Goal: Information Seeking & Learning: Understand process/instructions

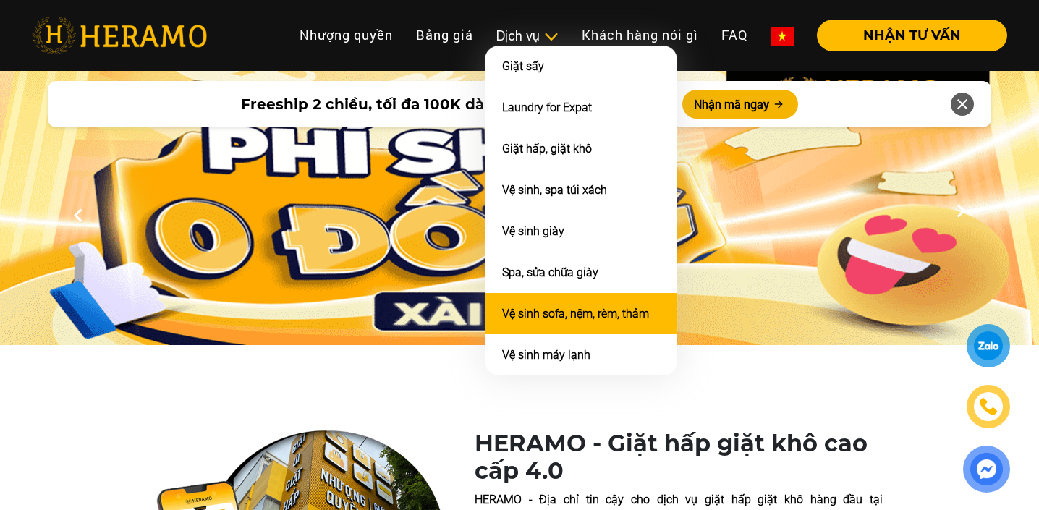
click at [543, 316] on li "Vệ sinh sofa, nệm, rèm, thảm" at bounding box center [581, 313] width 193 height 41
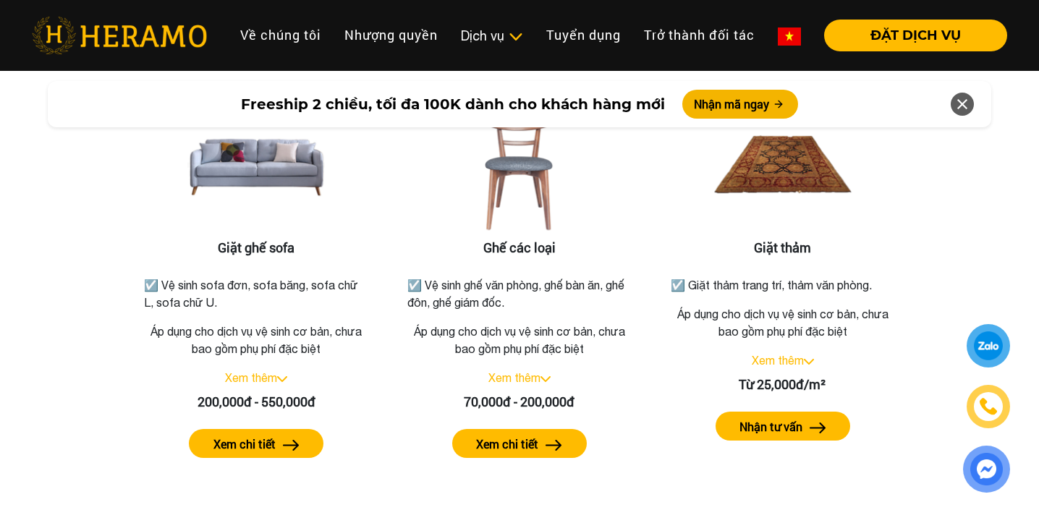
scroll to position [1862, 0]
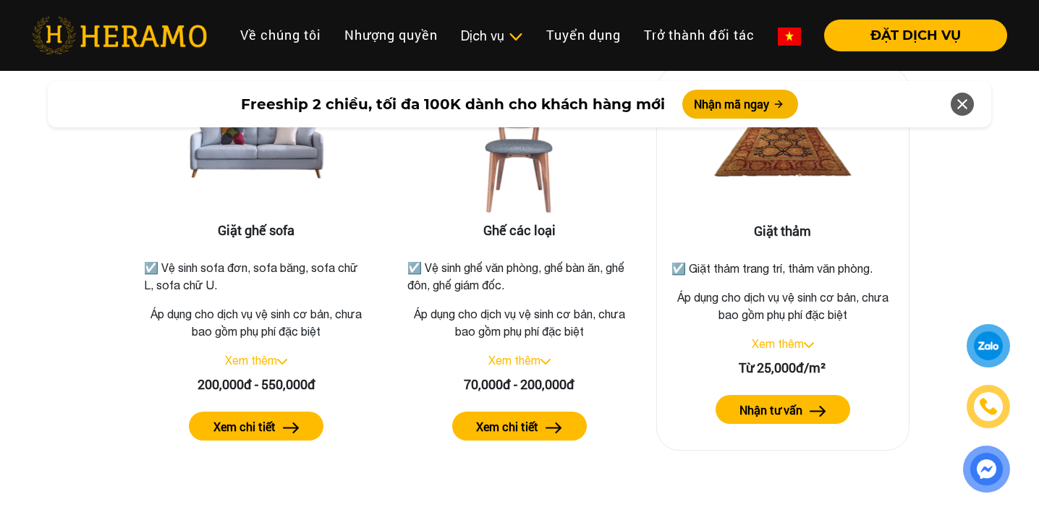
click at [772, 402] on label "Nhận tư vấn" at bounding box center [771, 410] width 63 height 17
click at [772, 337] on link "Xem thêm" at bounding box center [778, 343] width 52 height 13
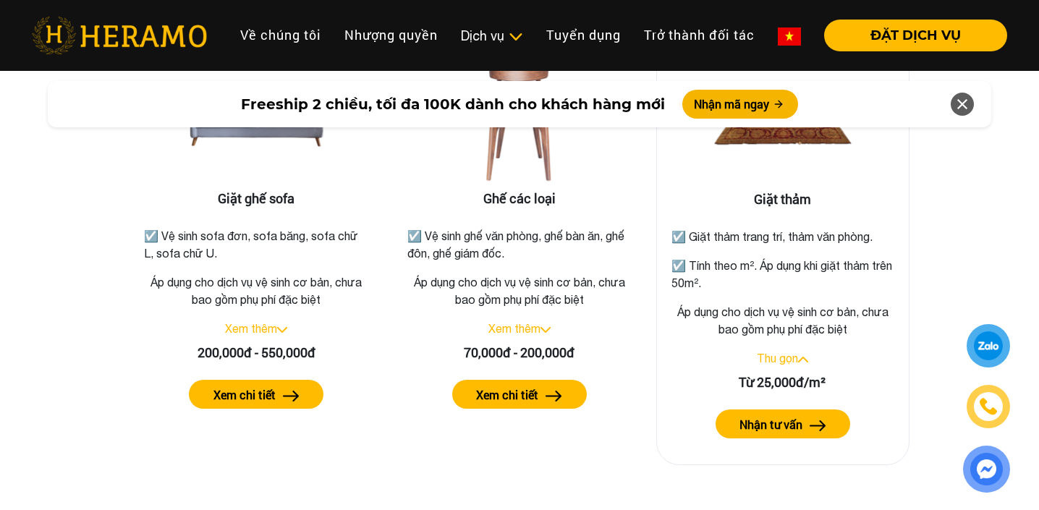
scroll to position [1876, 0]
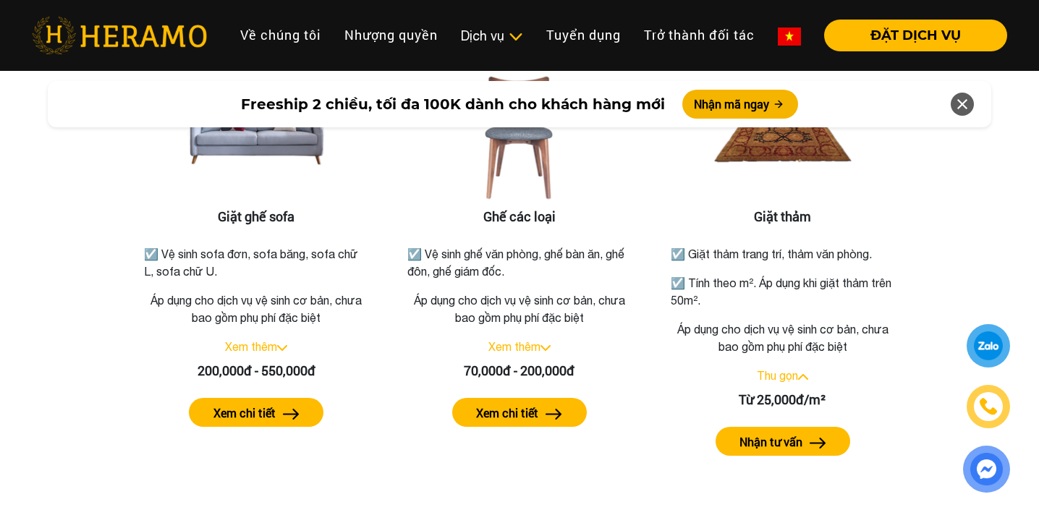
click at [785, 121] on div "Freeship 2 chiều, tối đa 100K dành cho khách hàng mới Nhận mã ngay" at bounding box center [520, 104] width 945 height 46
click at [790, 144] on img at bounding box center [783, 137] width 145 height 145
click at [761, 300] on div "Giặt thảm ☑️ Giặt thảm trang trí, thảm văn phòng. ☑️ Tính theo m². Áp dụng khi …" at bounding box center [783, 268] width 253 height 431
click at [764, 324] on p "Áp dụng cho dịch vụ vệ sinh cơ bản, chưa bao gồm phụ phí đặc biệt" at bounding box center [783, 338] width 229 height 35
click at [759, 286] on p "☑️ Tính theo m². Áp dụng khi giặt thảm trên 50m²." at bounding box center [783, 292] width 223 height 35
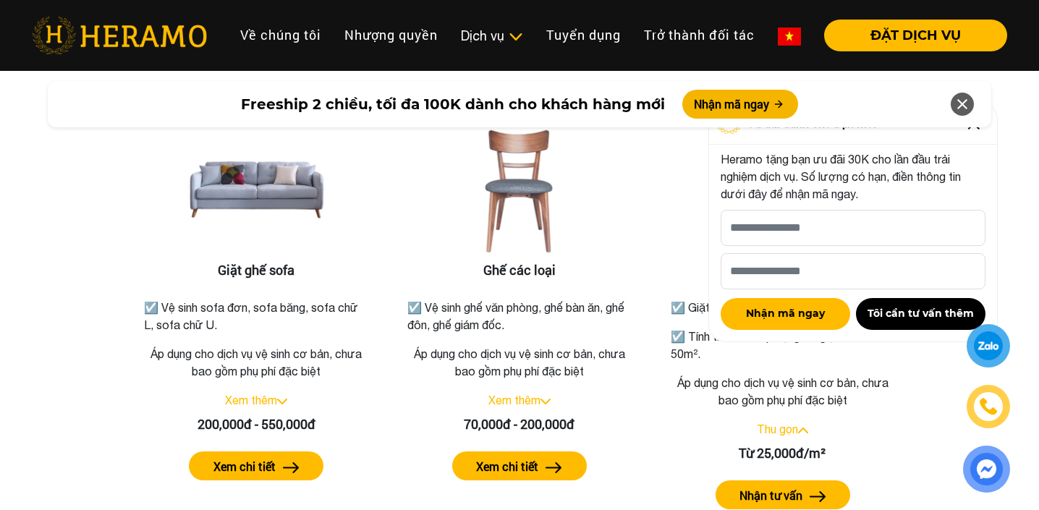
scroll to position [1821, 0]
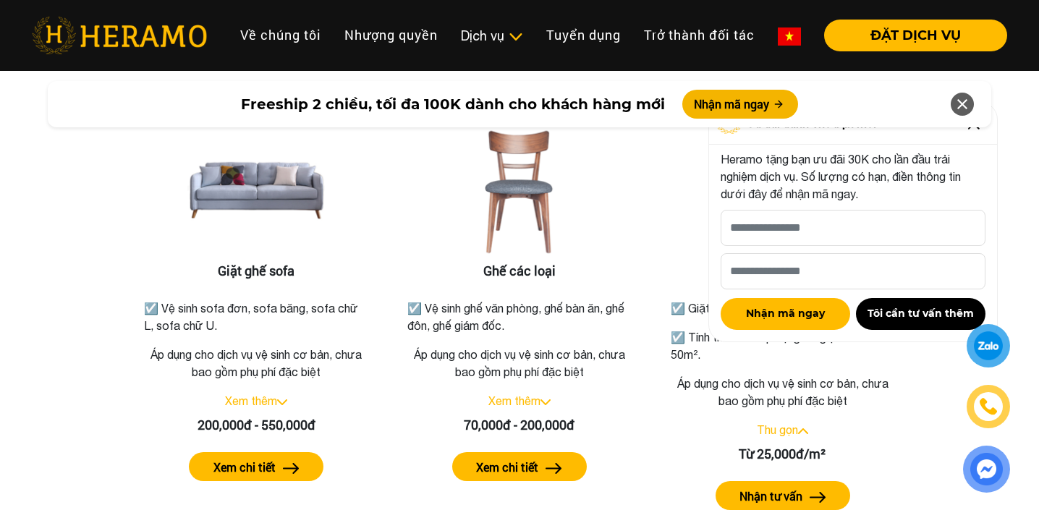
click at [956, 109] on icon at bounding box center [962, 104] width 17 height 26
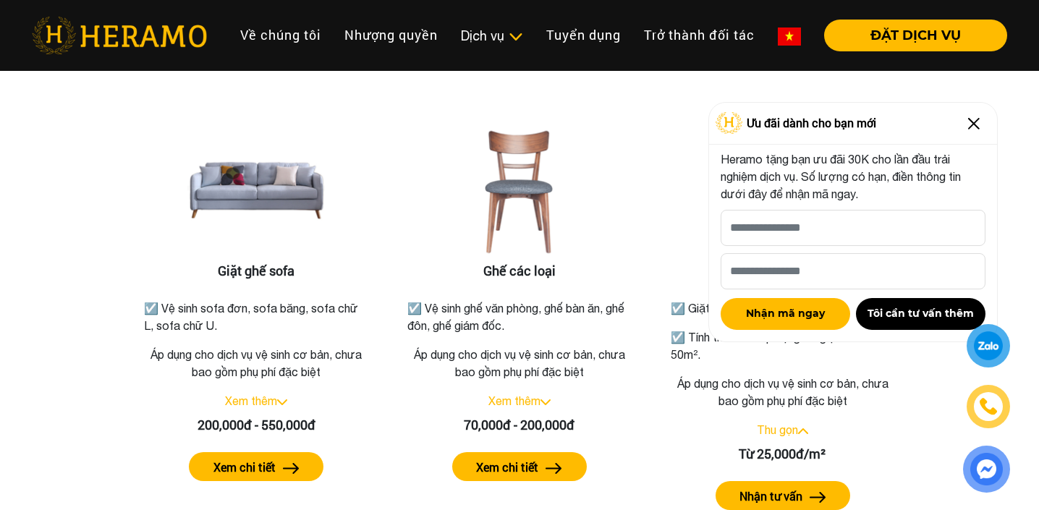
click at [980, 127] on img at bounding box center [974, 123] width 23 height 23
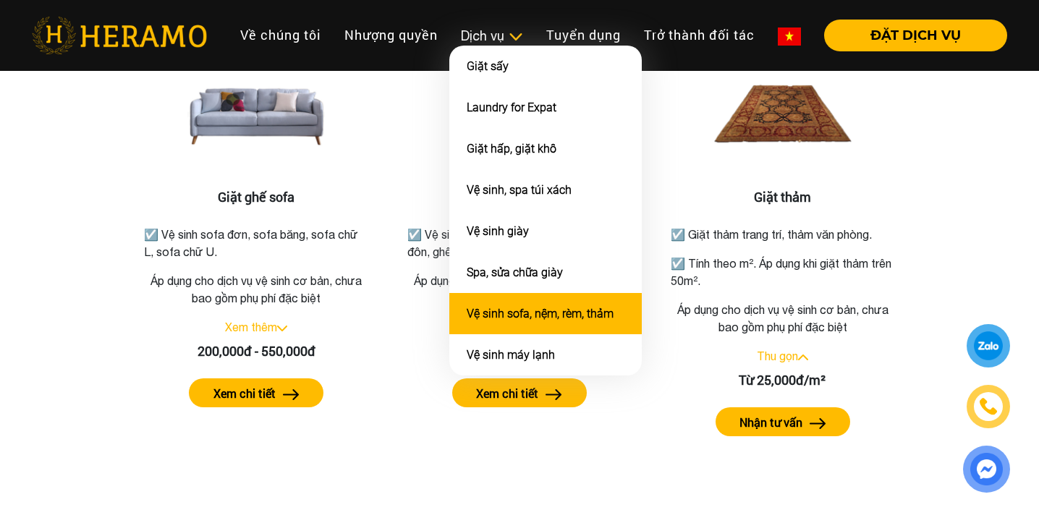
scroll to position [1915, 0]
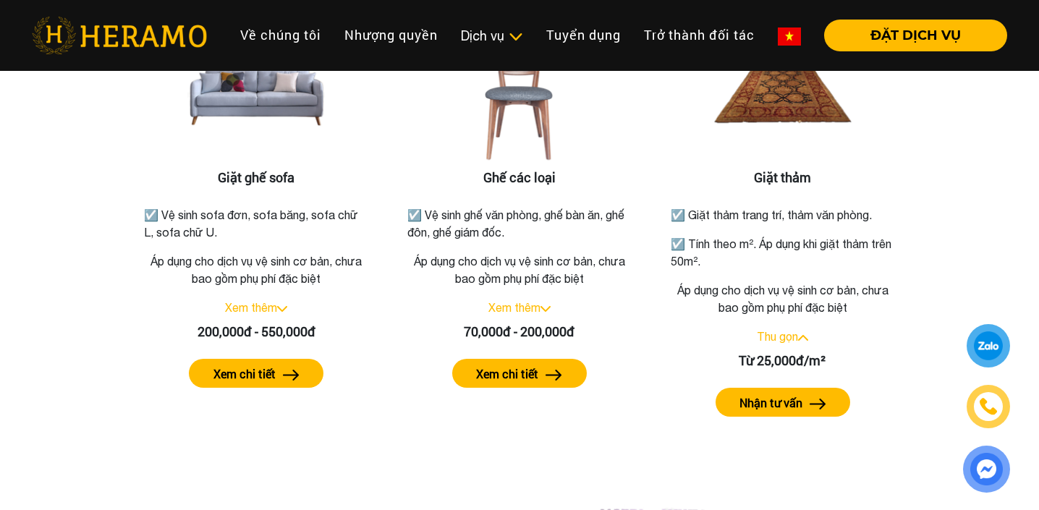
click at [378, 467] on div "Giặt ghế sofa ☑️ Vệ sinh sofa đơn, sofa băng, sofa chữ L, sofa chữ U. Áp dụng c…" at bounding box center [519, 428] width 825 height 916
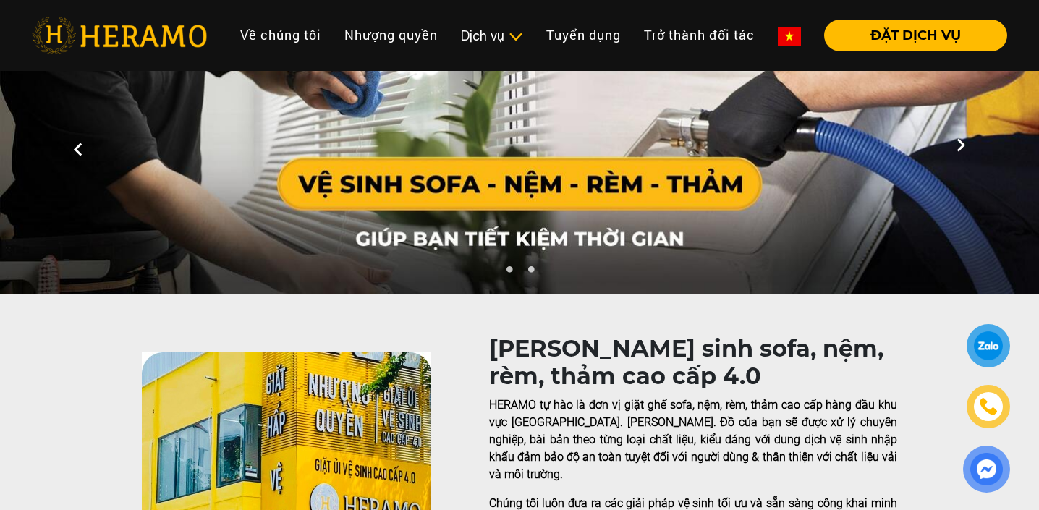
scroll to position [0, 0]
